Goal: Book appointment/travel/reservation

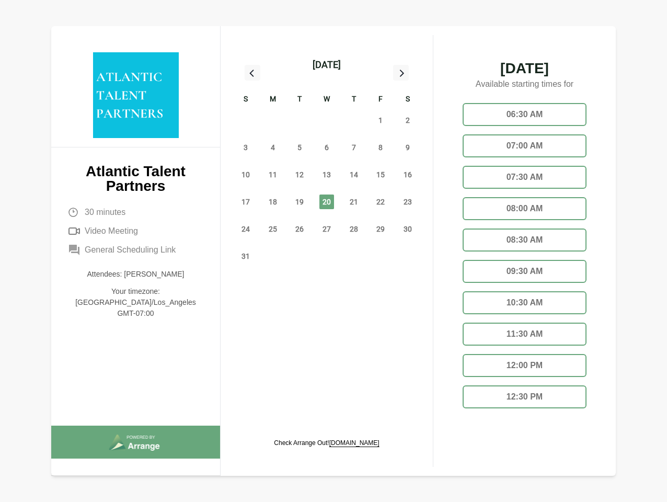
click at [327, 163] on div "13" at bounding box center [326, 174] width 27 height 27
click at [326, 65] on div "[DATE]" at bounding box center [327, 65] width 28 height 15
click at [246, 120] on div "27" at bounding box center [245, 120] width 27 height 27
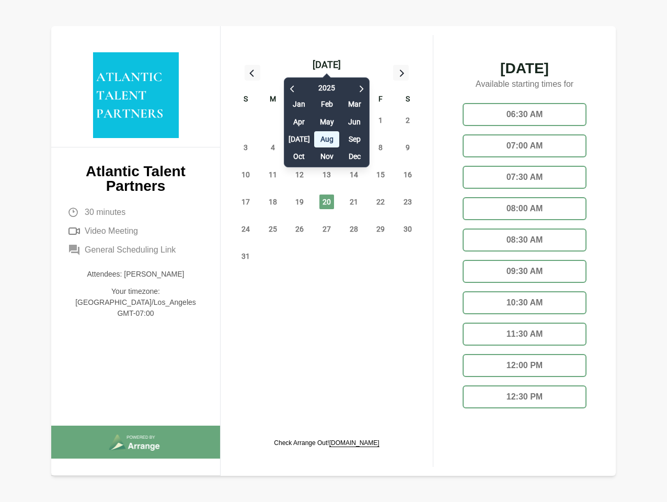
click at [273, 120] on div "28" at bounding box center [272, 120] width 27 height 27
click at [300, 120] on div "[DATE] Feb Mar Apr May Jun [DATE] Aug Sep Oct Nov Dec" at bounding box center [327, 119] width 86 height 95
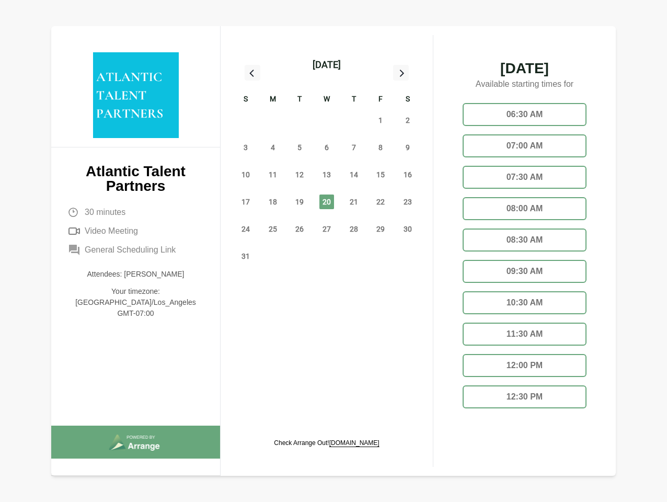
click at [327, 120] on div "30" at bounding box center [326, 120] width 27 height 27
click at [354, 120] on div "31" at bounding box center [353, 120] width 27 height 27
click at [381, 120] on span "1" at bounding box center [380, 120] width 15 height 15
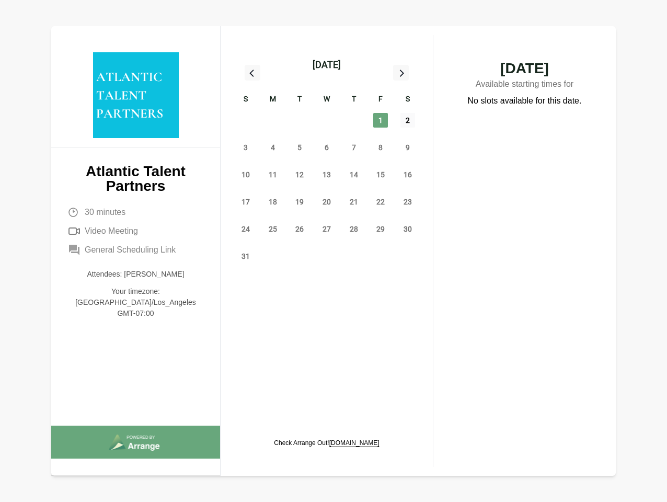
click at [408, 120] on span "2" at bounding box center [407, 120] width 15 height 15
click at [246, 147] on span "3" at bounding box center [245, 147] width 15 height 15
